Goal: Task Accomplishment & Management: Manage account settings

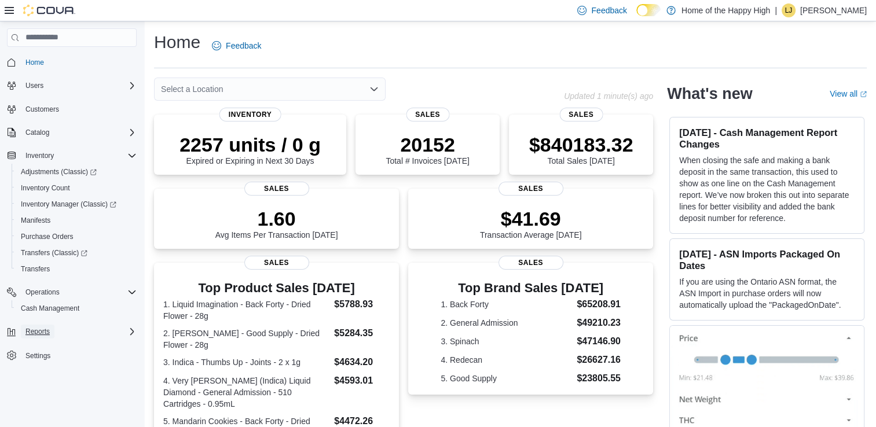
click at [46, 335] on span "Reports" at bounding box center [37, 331] width 24 height 9
click at [376, 85] on icon "Open list of options" at bounding box center [373, 89] width 9 height 9
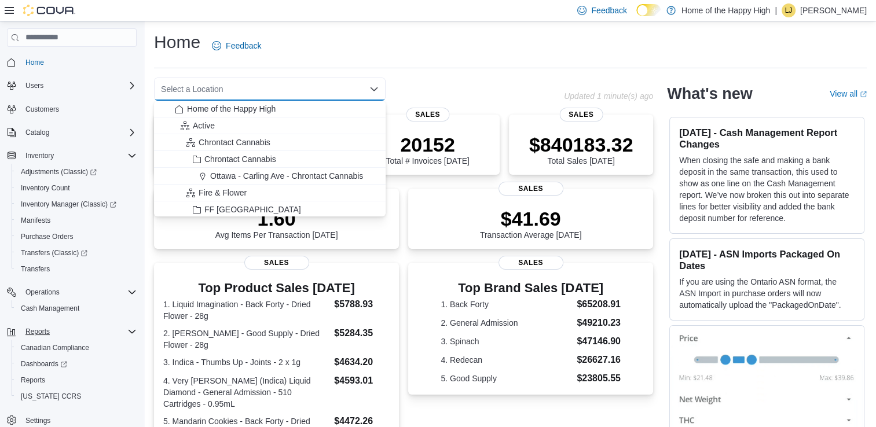
click at [373, 92] on icon "Close list of options" at bounding box center [373, 89] width 9 height 9
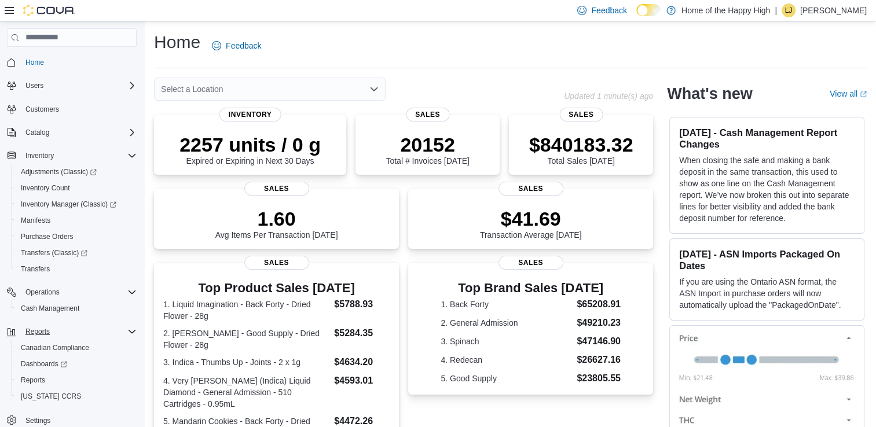
click at [376, 91] on icon "Open list of options" at bounding box center [373, 89] width 9 height 9
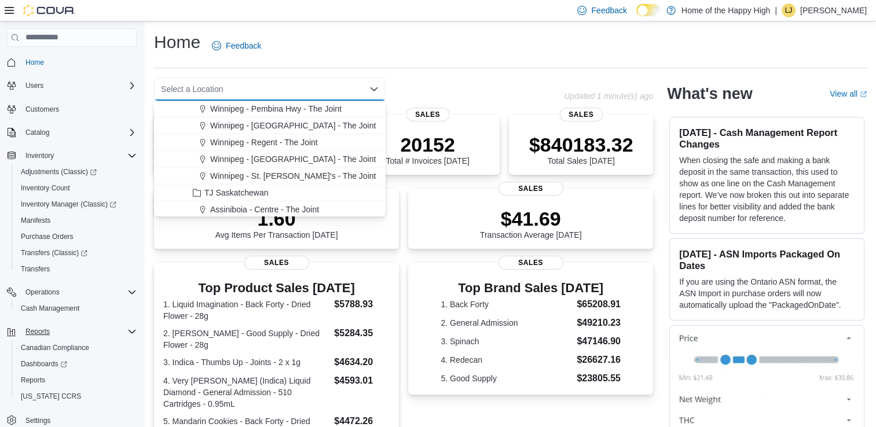
scroll to position [2653, 0]
click at [301, 141] on span "Winnipeg - Regent - The Joint" at bounding box center [264, 142] width 108 height 12
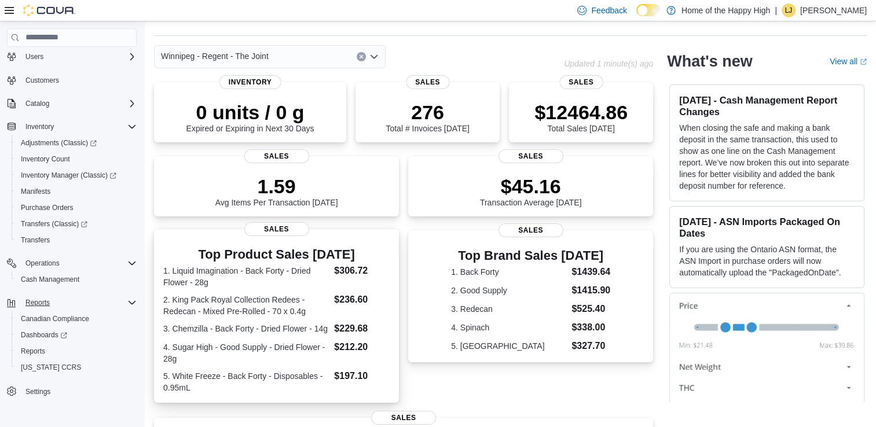
scroll to position [0, 0]
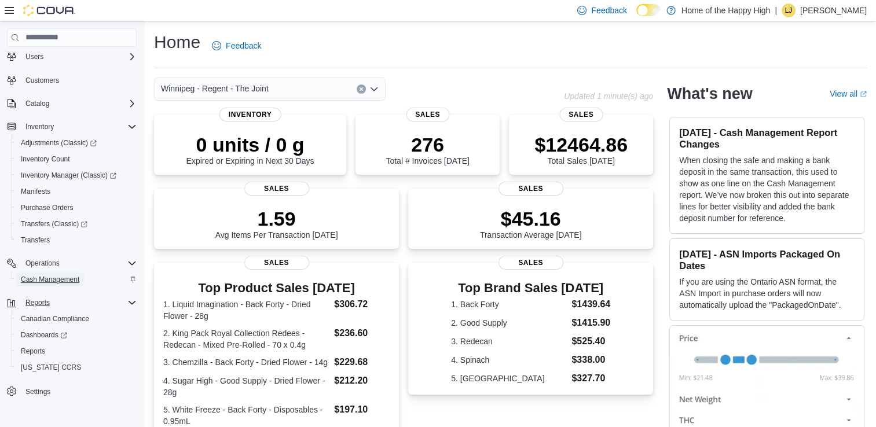
click at [60, 273] on span "Cash Management" at bounding box center [50, 280] width 58 height 14
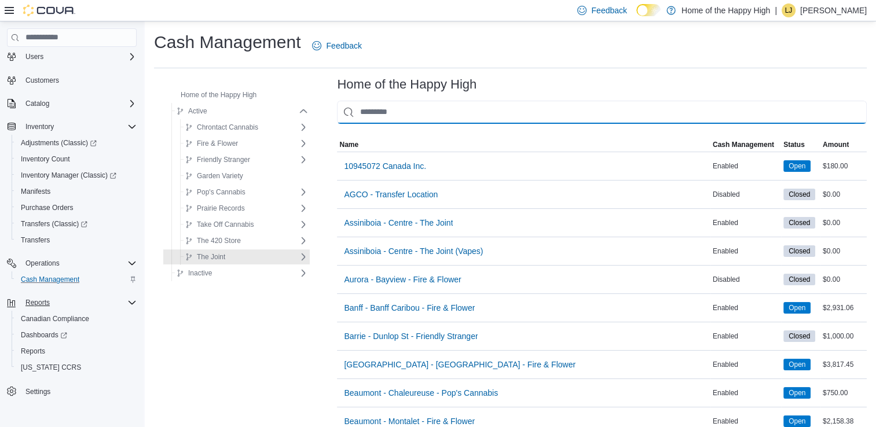
click at [384, 115] on input "This is a search bar. As you type, the results lower in the page will automatic…" at bounding box center [602, 112] width 530 height 23
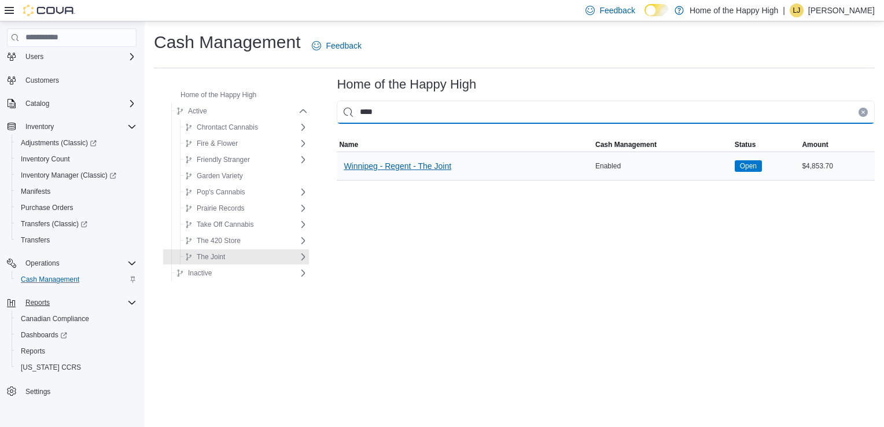
type input "****"
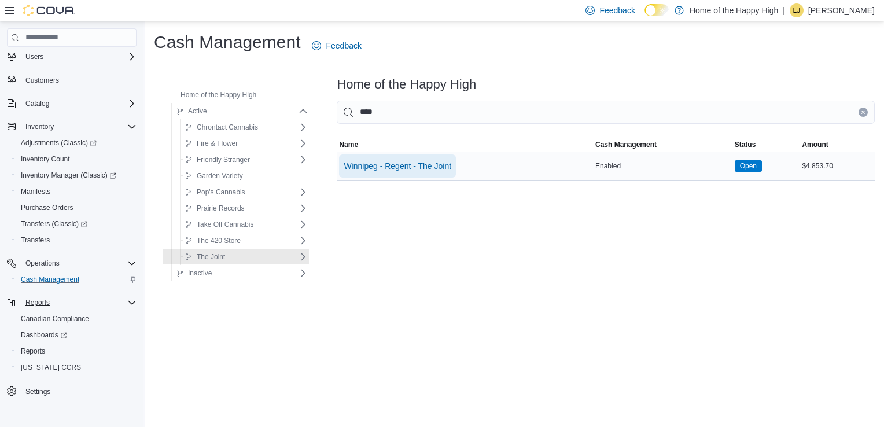
click at [387, 177] on span "Winnipeg - Regent - The Joint" at bounding box center [398, 166] width 108 height 23
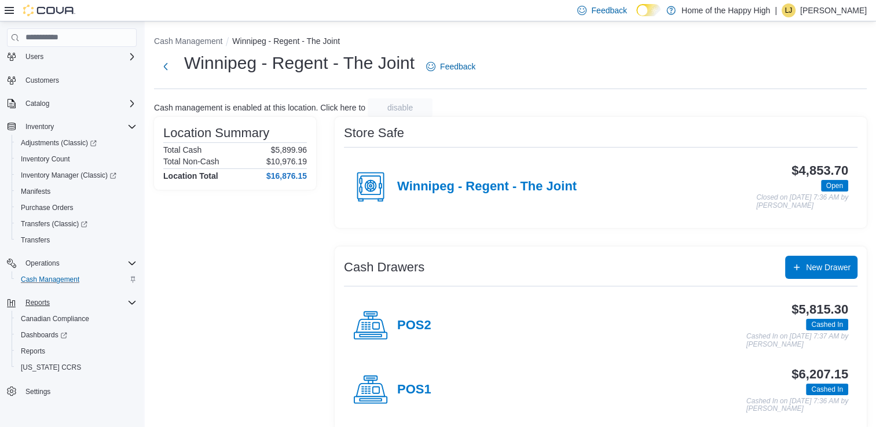
scroll to position [13, 0]
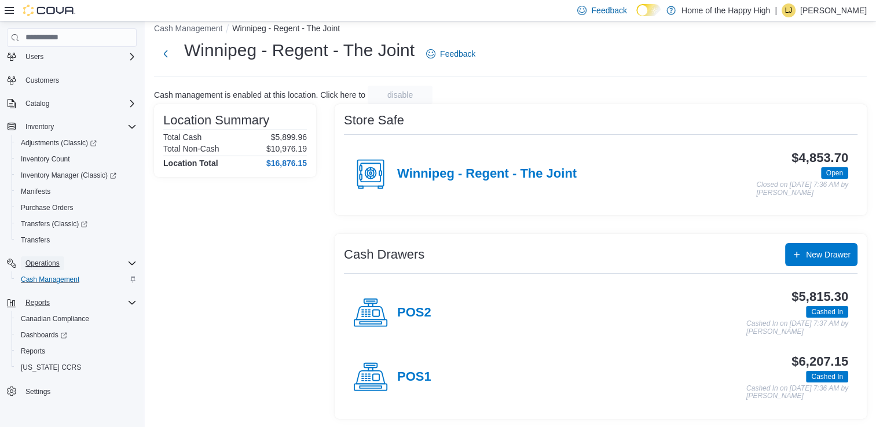
click at [45, 266] on span "Operations" at bounding box center [42, 263] width 34 height 9
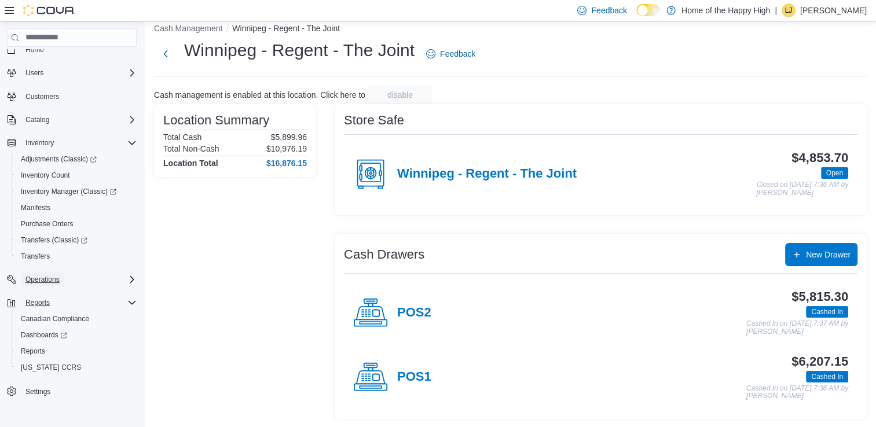
click at [45, 284] on span "Operations" at bounding box center [42, 280] width 34 height 14
click at [47, 297] on span "Cash Management" at bounding box center [50, 295] width 58 height 9
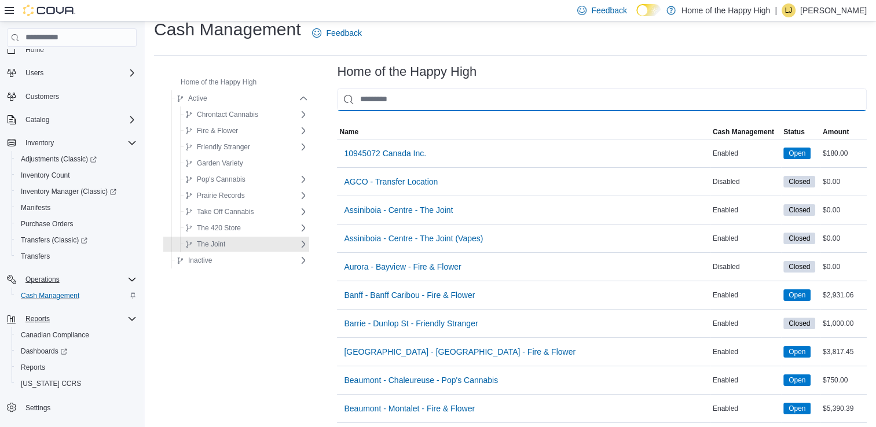
click at [380, 91] on input "This is a search bar. As you type, the results lower in the page will automatic…" at bounding box center [602, 99] width 530 height 23
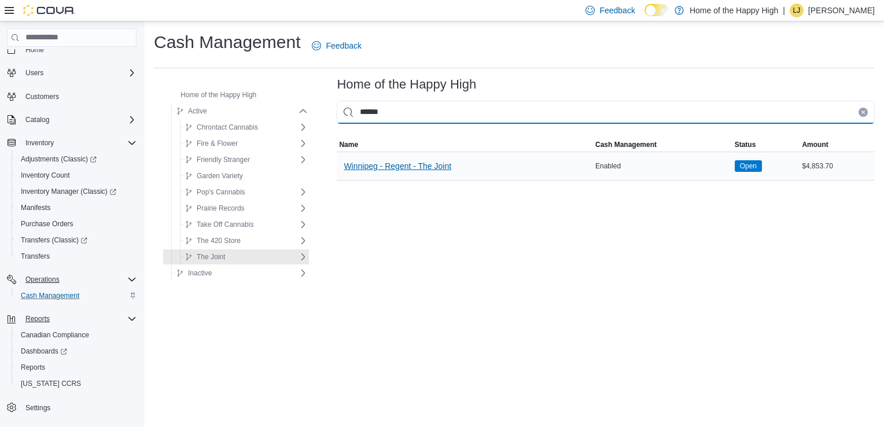
type input "******"
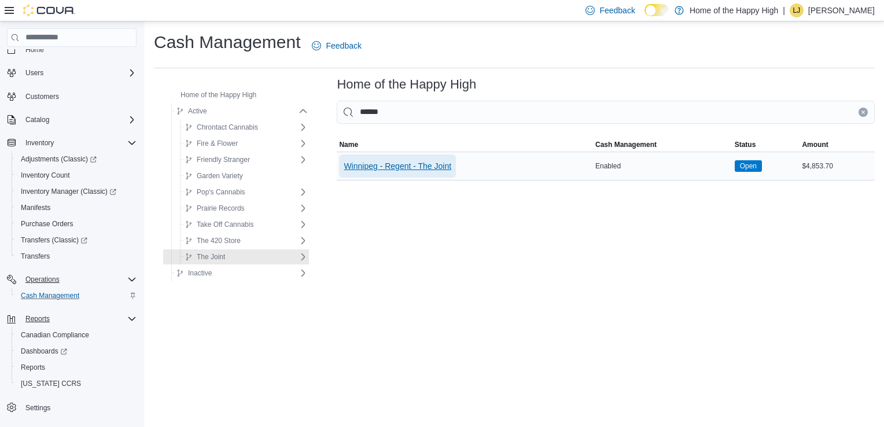
click at [380, 164] on span "Winnipeg - Regent - The Joint" at bounding box center [398, 166] width 108 height 12
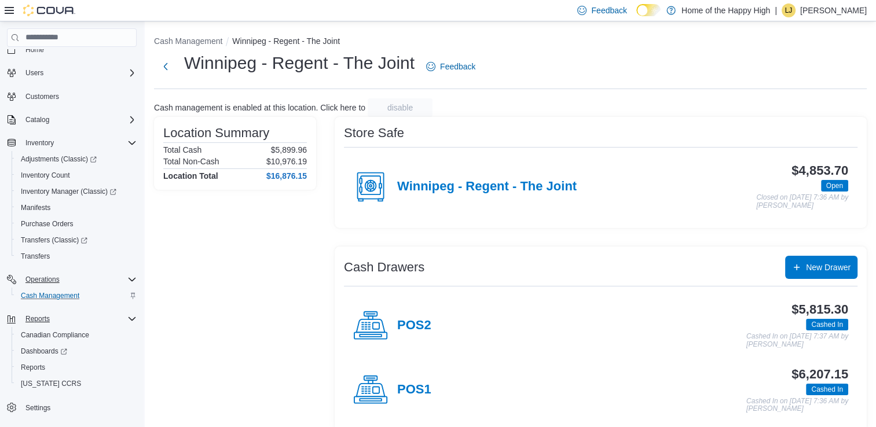
scroll to position [13, 0]
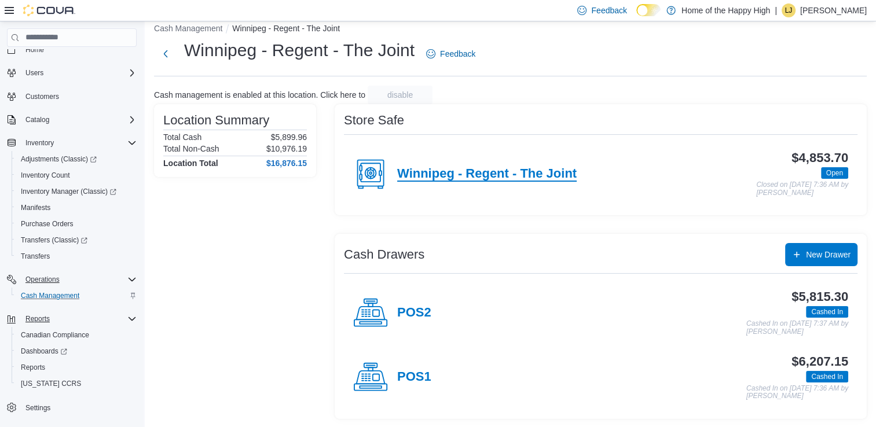
click at [547, 168] on h4 "Winnipeg - Regent - The Joint" at bounding box center [486, 174] width 179 height 15
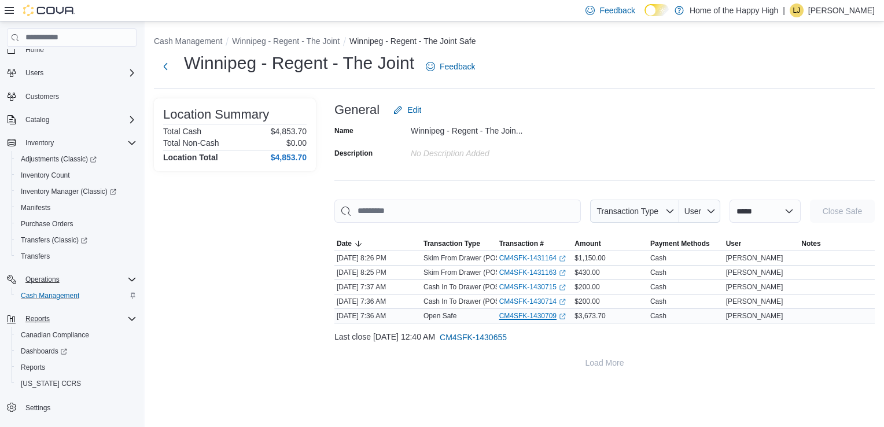
click at [526, 317] on link "CM4SFK-1430709 (opens in a new tab or window)" at bounding box center [533, 315] width 67 height 9
click at [530, 298] on link "CM4SFK-1430714 (opens in a new tab or window)" at bounding box center [533, 301] width 67 height 9
click at [359, 241] on icon "button" at bounding box center [358, 243] width 9 height 9
click at [359, 241] on icon "button" at bounding box center [358, 244] width 6 height 6
click at [359, 241] on icon "button" at bounding box center [358, 243] width 9 height 9
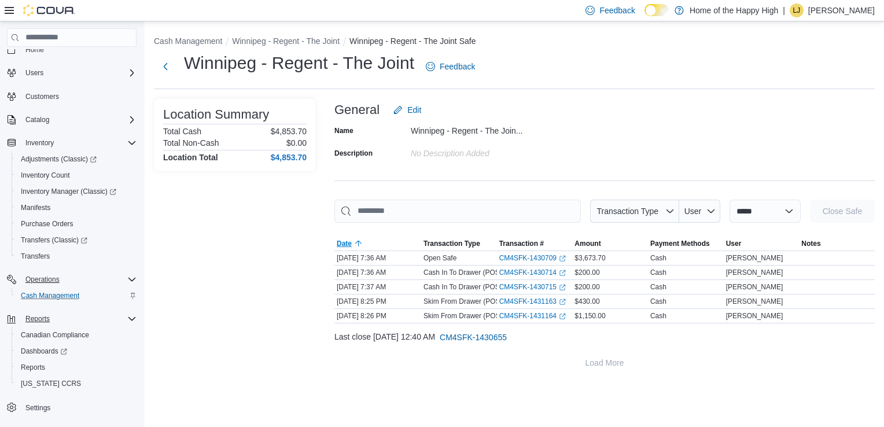
click at [359, 241] on icon "button" at bounding box center [358, 244] width 6 height 6
click at [359, 241] on icon "button" at bounding box center [358, 243] width 9 height 9
click at [359, 241] on icon "button" at bounding box center [358, 244] width 6 height 6
click at [359, 241] on icon "button" at bounding box center [358, 243] width 9 height 9
click at [359, 241] on icon "button" at bounding box center [358, 244] width 6 height 6
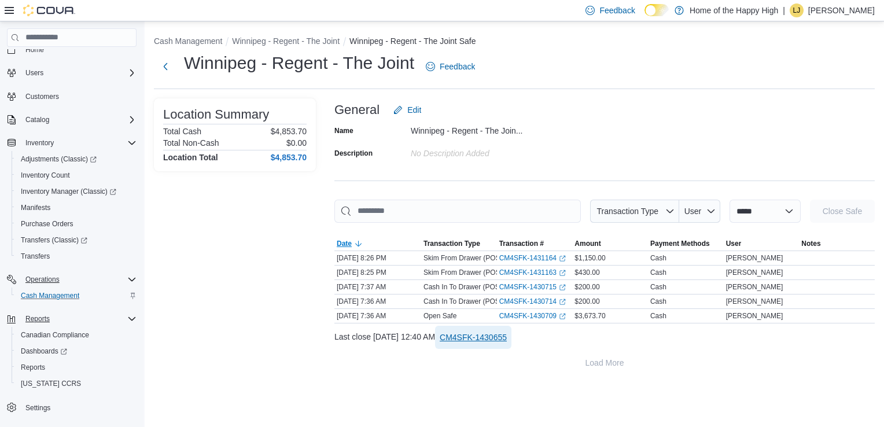
click at [505, 337] on span "CM4SFK-1430655" at bounding box center [473, 338] width 67 height 12
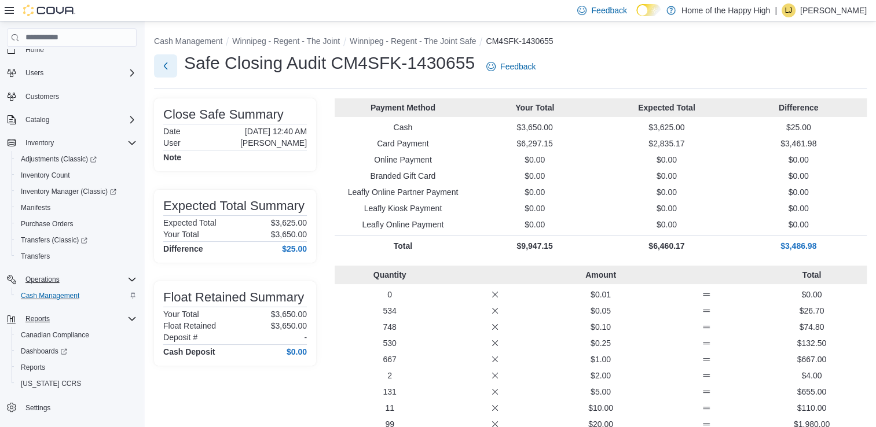
click at [163, 68] on button "Next" at bounding box center [165, 65] width 23 height 23
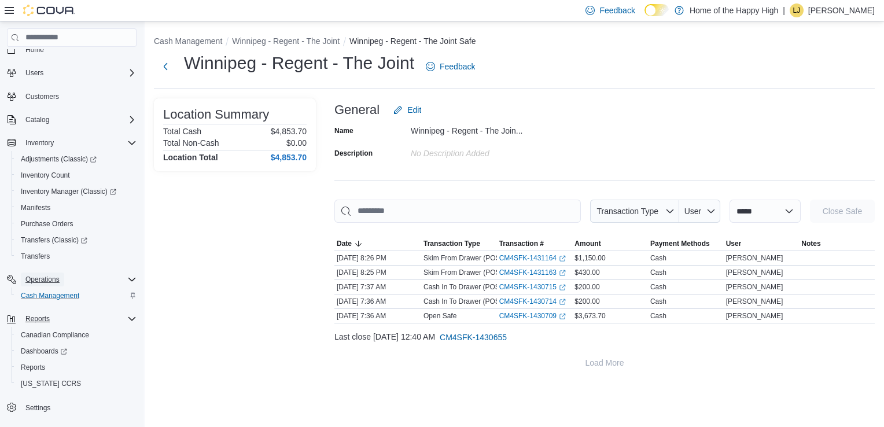
click at [48, 284] on span "Operations" at bounding box center [42, 279] width 34 height 9
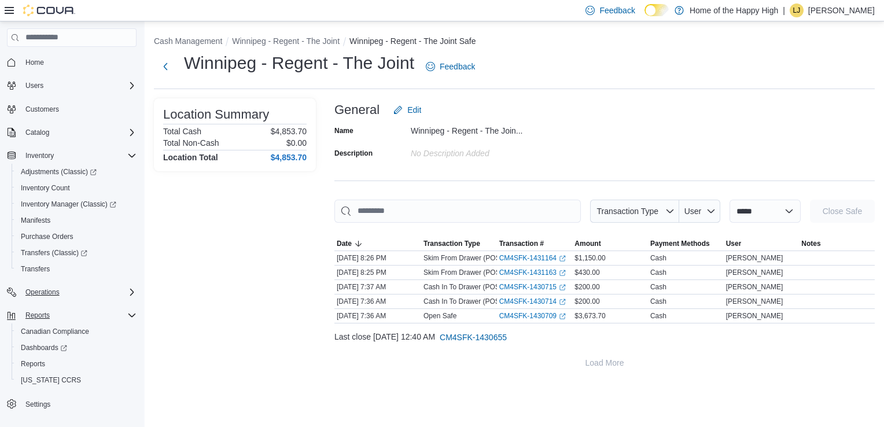
click at [558, 143] on div "Name [GEOGRAPHIC_DATA] - Regent - The Join... Description No Description added" at bounding box center [605, 142] width 541 height 41
click at [774, 213] on select "**********" at bounding box center [765, 211] width 71 height 23
click at [729, 128] on div "Name [GEOGRAPHIC_DATA] - Regent - The Join... Description No Description added" at bounding box center [605, 142] width 541 height 41
drag, startPoint x: 259, startPoint y: 157, endPoint x: 314, endPoint y: 163, distance: 55.3
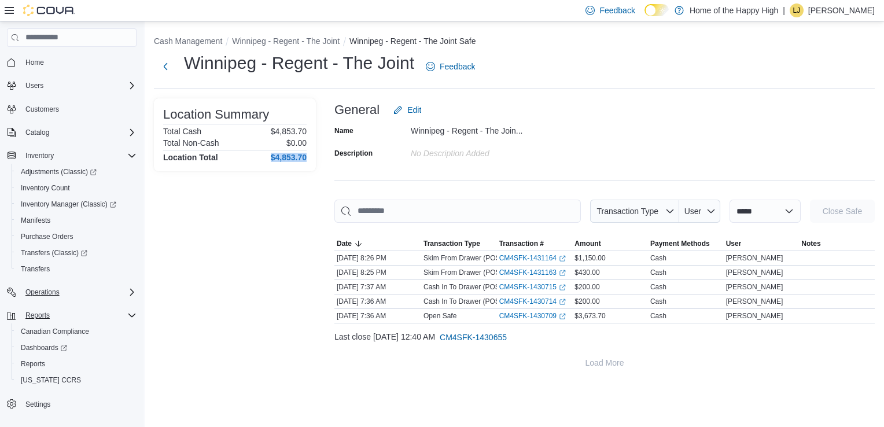
click at [314, 163] on div "Location Summary Total Cash $4,853.70 Total Non-Cash $0.00 Location Total $4,85…" at bounding box center [235, 134] width 162 height 73
copy h4 "$4,853.70"
drag, startPoint x: 264, startPoint y: 130, endPoint x: 331, endPoint y: 139, distance: 67.2
click at [331, 139] on div "**********" at bounding box center [514, 236] width 721 height 276
copy div "$4,853.70 Total Non-Cash $0.00 Location Total $4,853.70 General Edit"
